Goal: Task Accomplishment & Management: Use online tool/utility

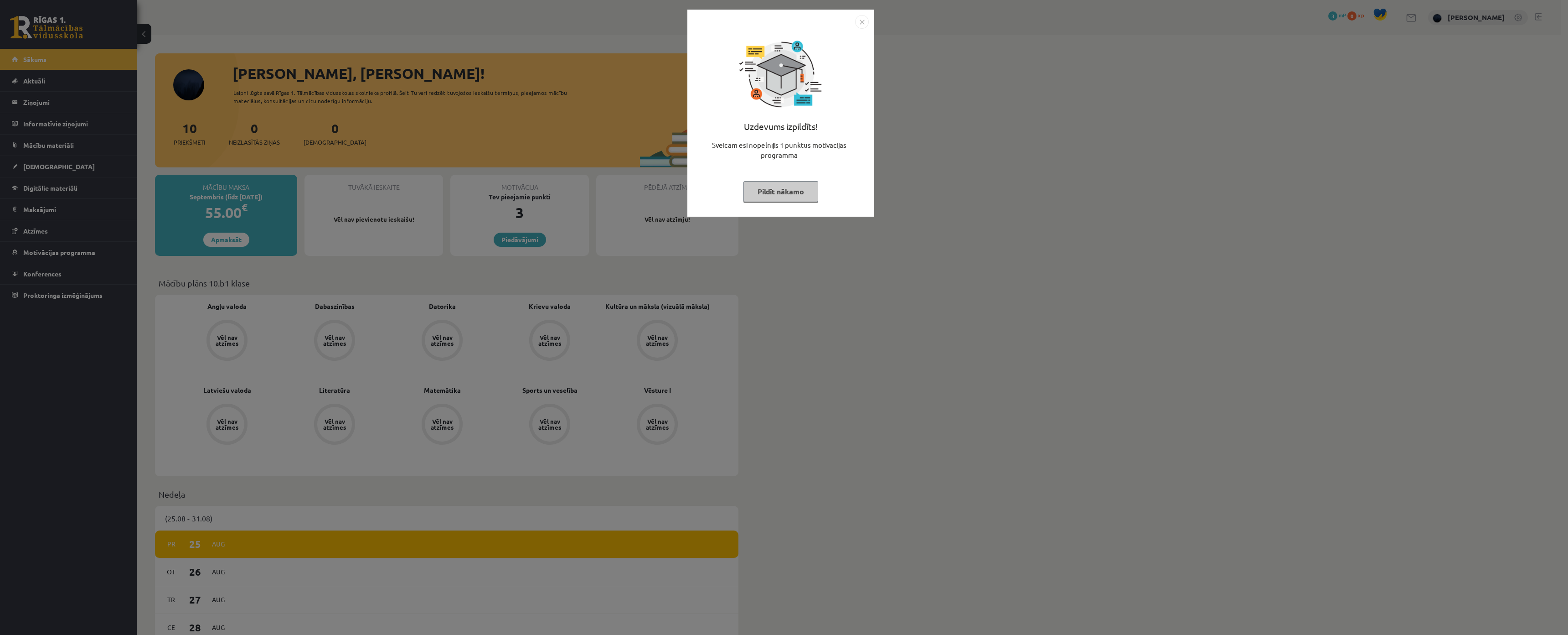
drag, startPoint x: 760, startPoint y: 199, endPoint x: 761, endPoint y: 137, distance: 62.0
click at [761, 146] on div "Uzdevums izpildīts! Sveicam esi nopelnījis 1 punktus motivācijas programmā Pild…" at bounding box center [781, 119] width 176 height 182
click at [758, 122] on div "Uzdevums izpildīts!" at bounding box center [781, 130] width 176 height 20
click at [758, 124] on div "Uzdevums izpildīts!" at bounding box center [781, 130] width 176 height 20
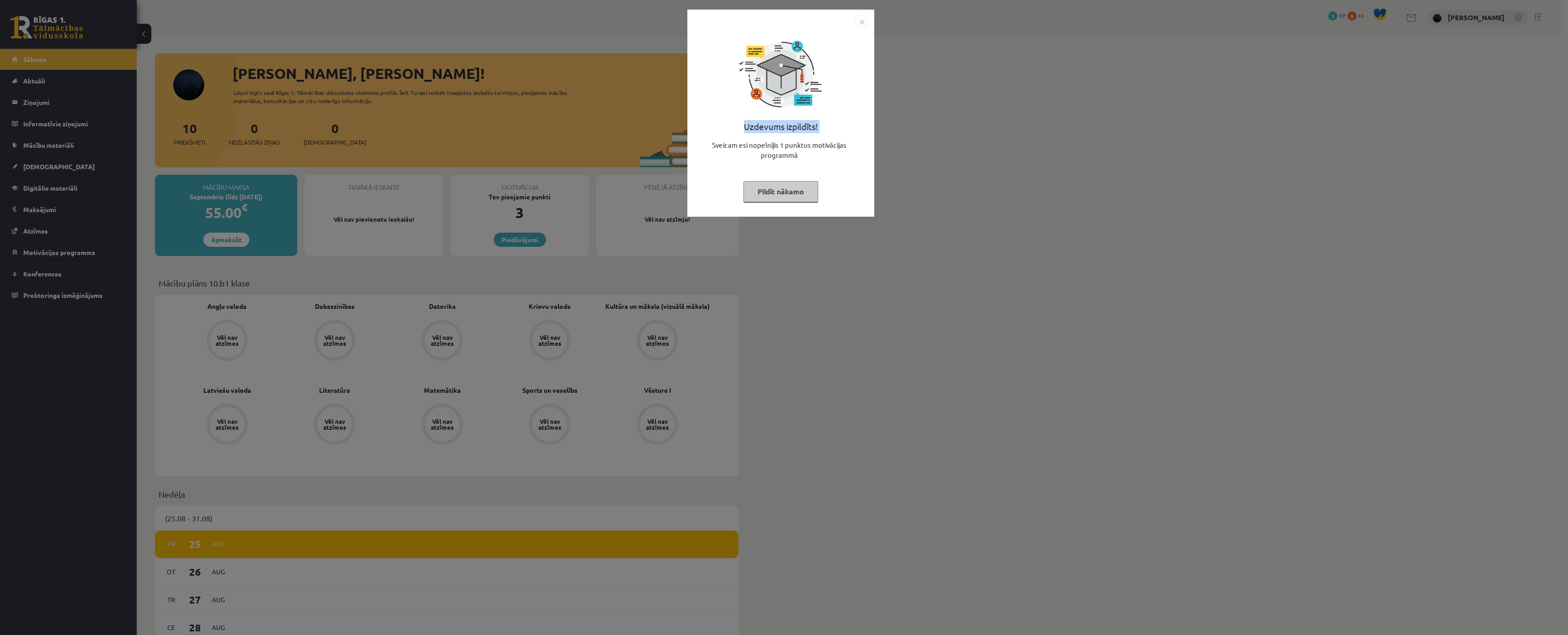
click at [758, 124] on div "Uzdevums izpildīts!" at bounding box center [781, 130] width 176 height 20
click at [779, 146] on div "Sveicam esi nopelnījis 1 punktus motivācijas programmā" at bounding box center [781, 154] width 176 height 28
click at [756, 150] on div "Sveicam esi nopelnījis 1 punktus motivācijas programmā" at bounding box center [781, 154] width 176 height 28
click at [749, 142] on div "Sveicam esi nopelnījis 1 punktus motivācijas programmā" at bounding box center [781, 154] width 176 height 28
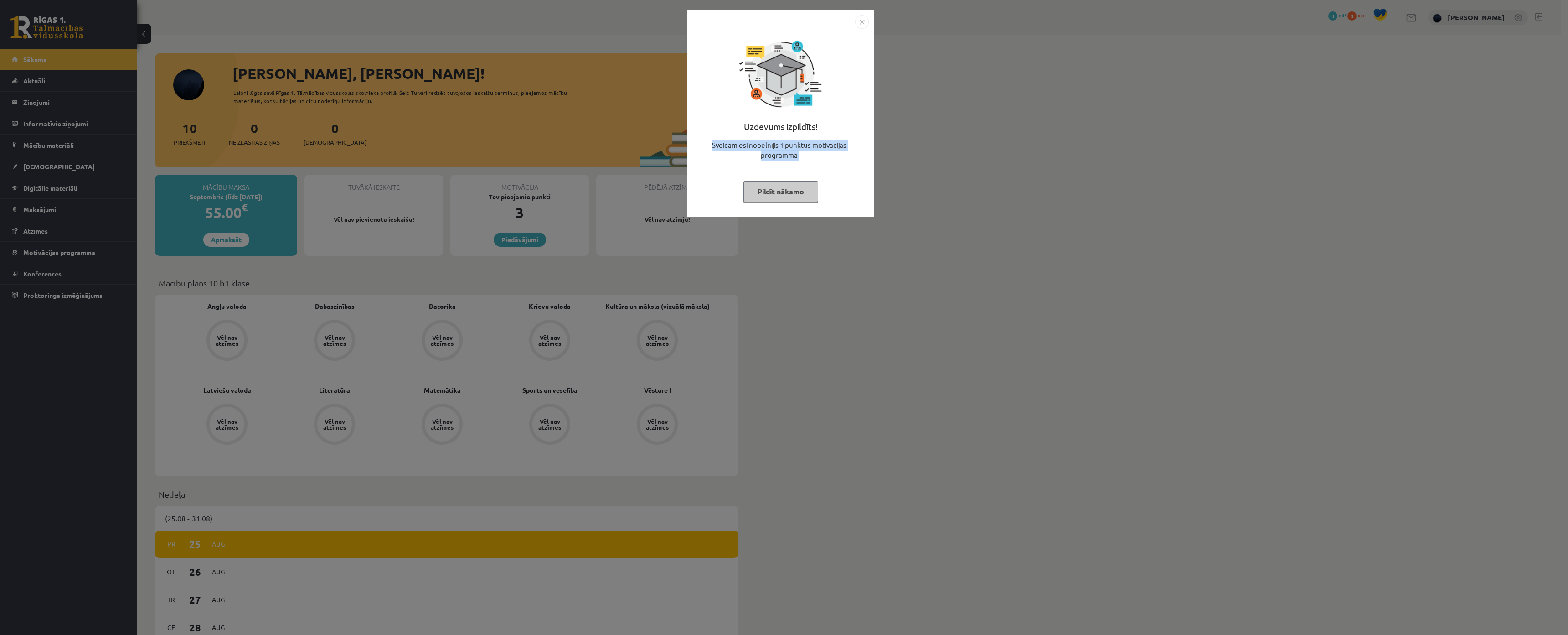
click at [749, 142] on div "Sveicam esi nopelnījis 1 punktus motivācijas programmā" at bounding box center [781, 154] width 176 height 28
click at [735, 145] on div "Sveicam esi nopelnījis 1 punktus motivācijas programmā" at bounding box center [781, 154] width 176 height 28
click at [752, 184] on button "Pildīt nākamo" at bounding box center [781, 192] width 75 height 21
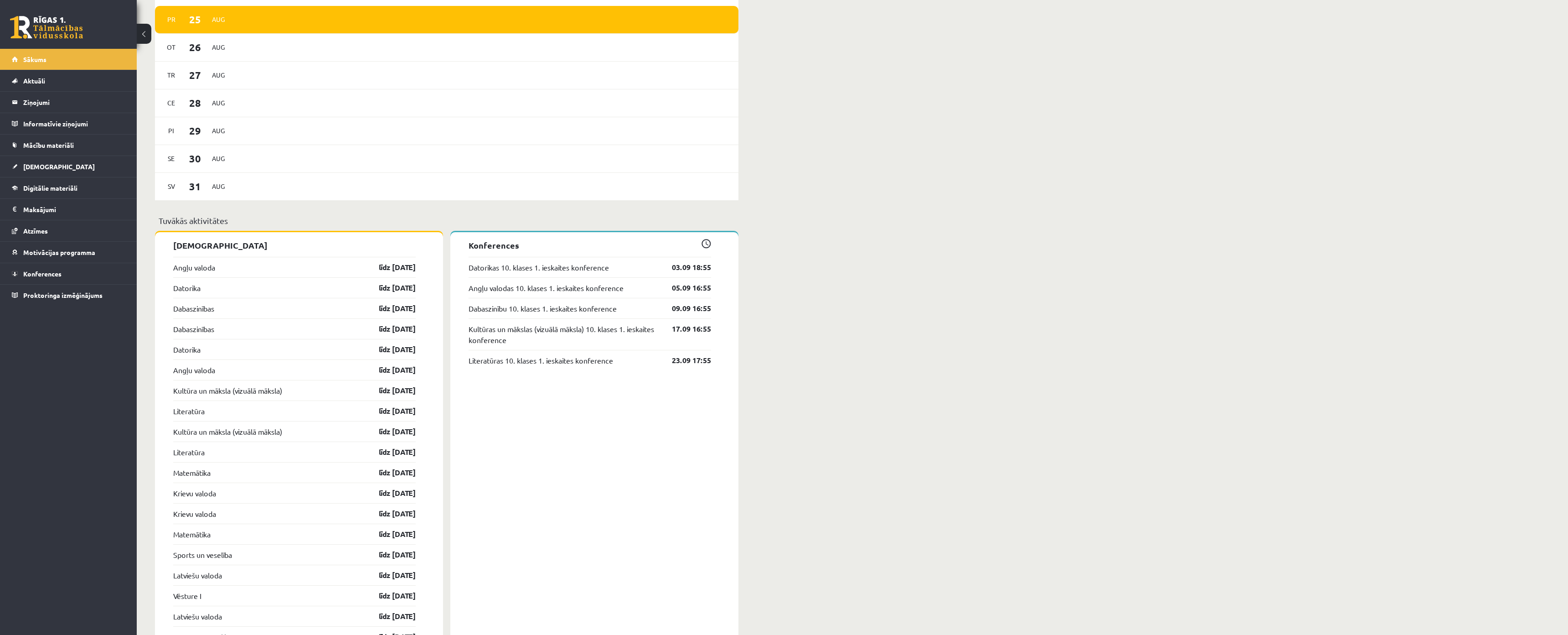
scroll to position [547, 0]
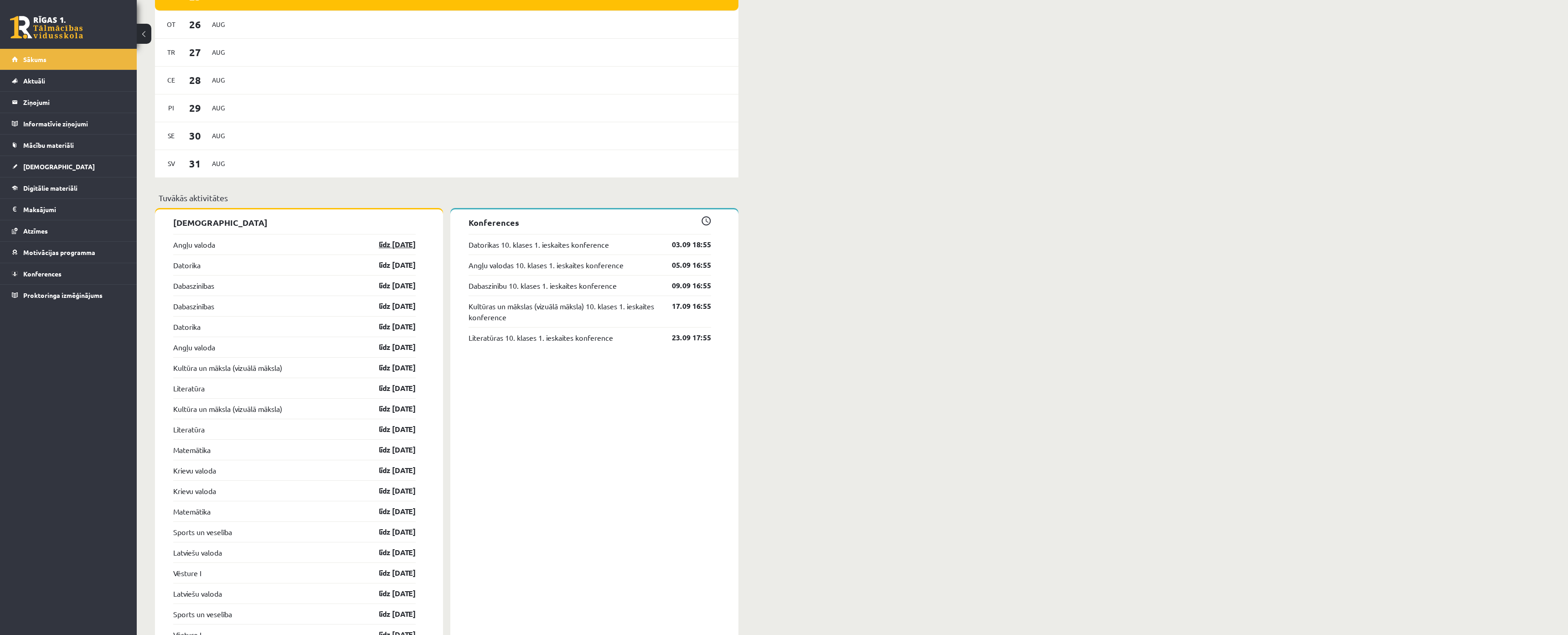
click at [368, 248] on link "līdz 15.09.25" at bounding box center [389, 244] width 53 height 11
